Goal: Check status: Check status

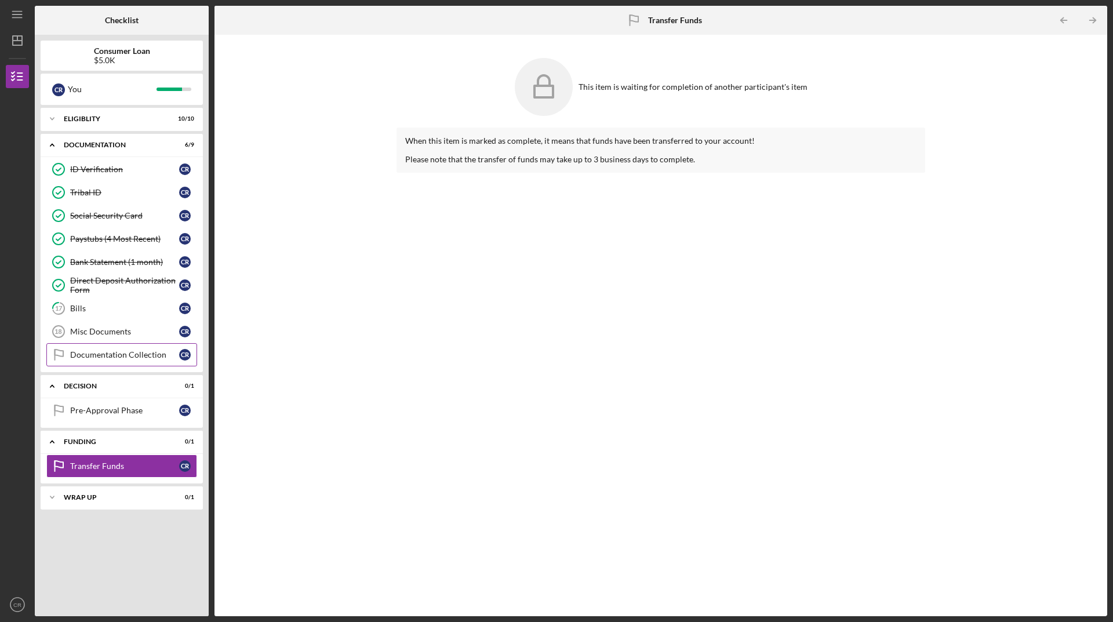
click at [124, 351] on div "Documentation Collection" at bounding box center [124, 354] width 109 height 9
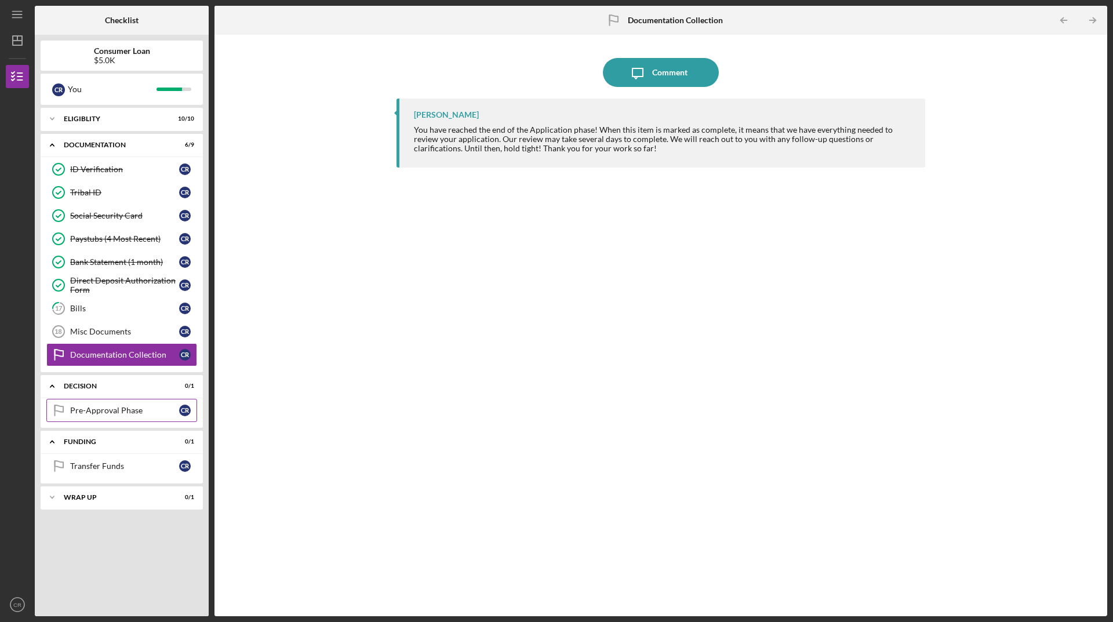
click at [118, 410] on div "Pre-Approval Phase" at bounding box center [124, 410] width 109 height 9
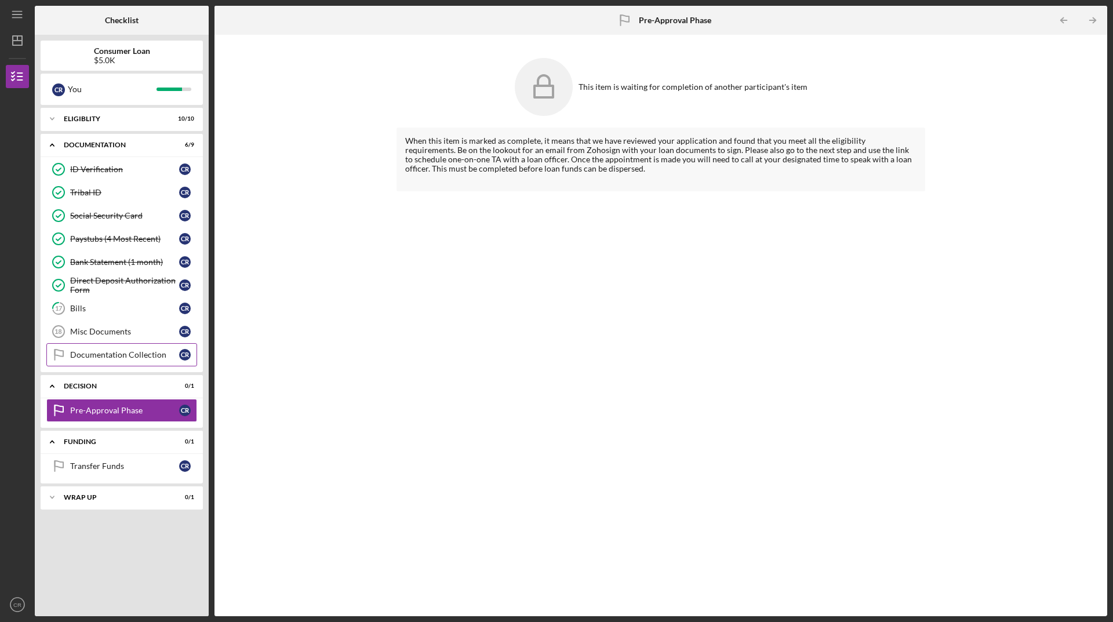
click at [125, 350] on div "Documentation Collection" at bounding box center [124, 354] width 109 height 9
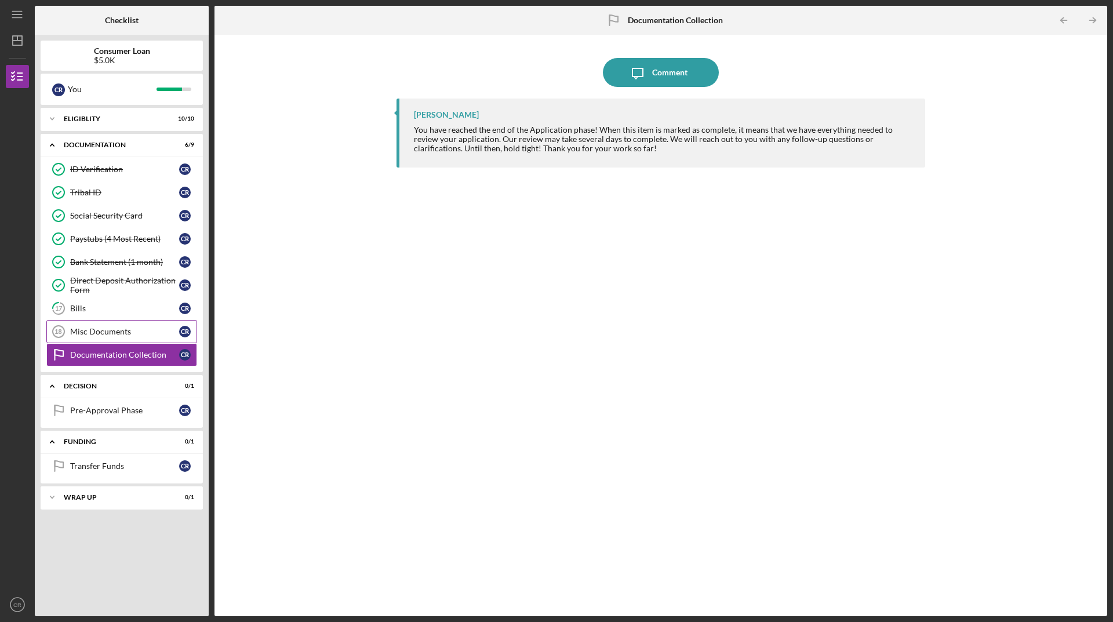
click at [126, 321] on link "Misc Documents 18 Misc Documents C R" at bounding box center [121, 331] width 151 height 23
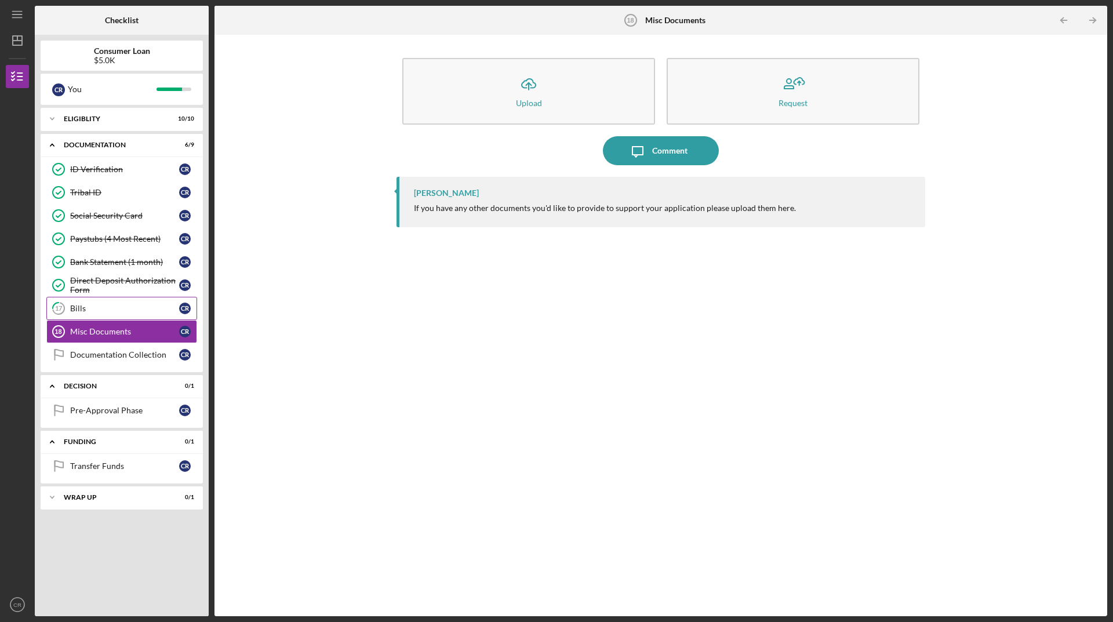
click at [130, 315] on link "17 Bills C R" at bounding box center [121, 308] width 151 height 23
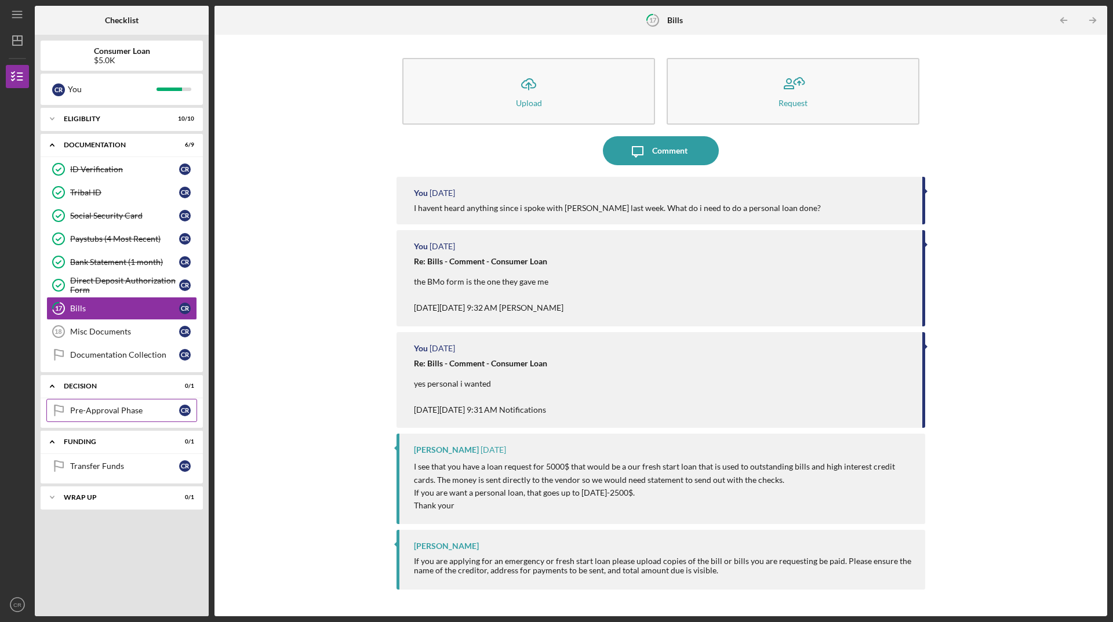
click at [82, 418] on link "Pre-Approval Phase Pre-Approval Phase C R" at bounding box center [121, 410] width 151 height 23
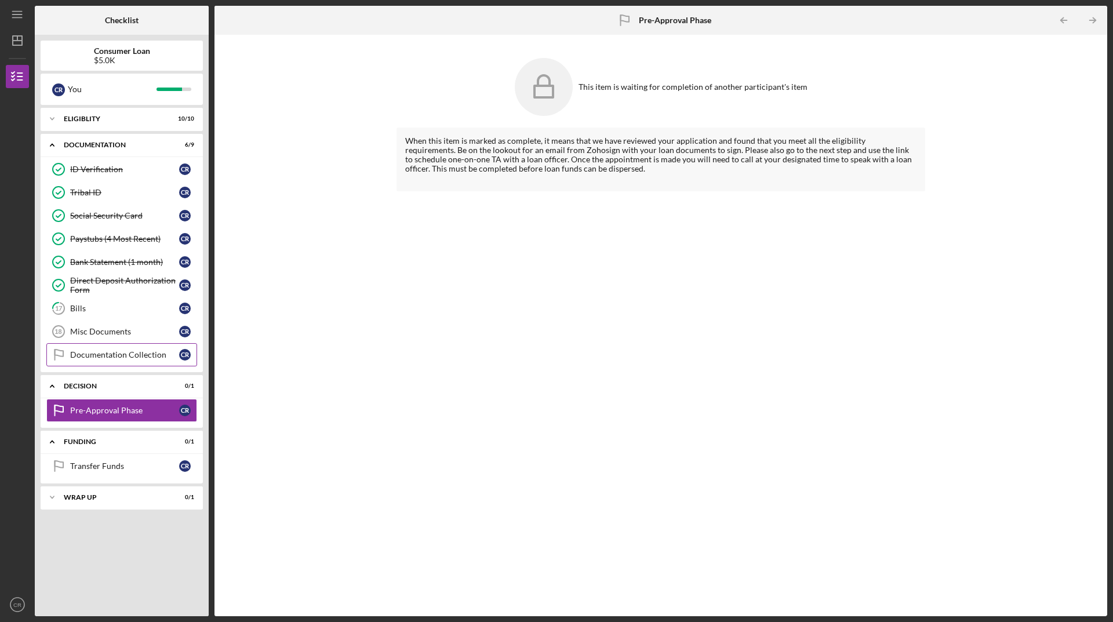
click at [94, 352] on div "Documentation Collection" at bounding box center [124, 354] width 109 height 9
